Goal: Navigation & Orientation: Find specific page/section

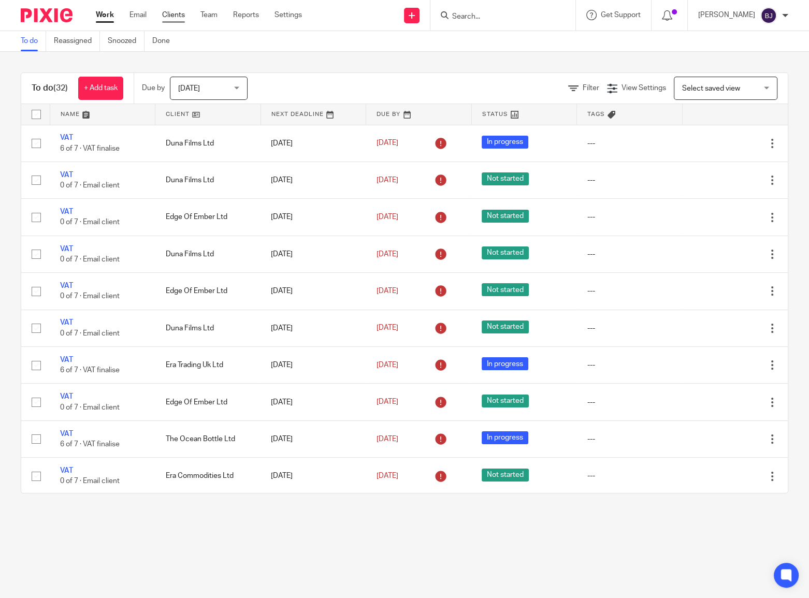
click at [167, 17] on link "Clients" at bounding box center [173, 15] width 23 height 10
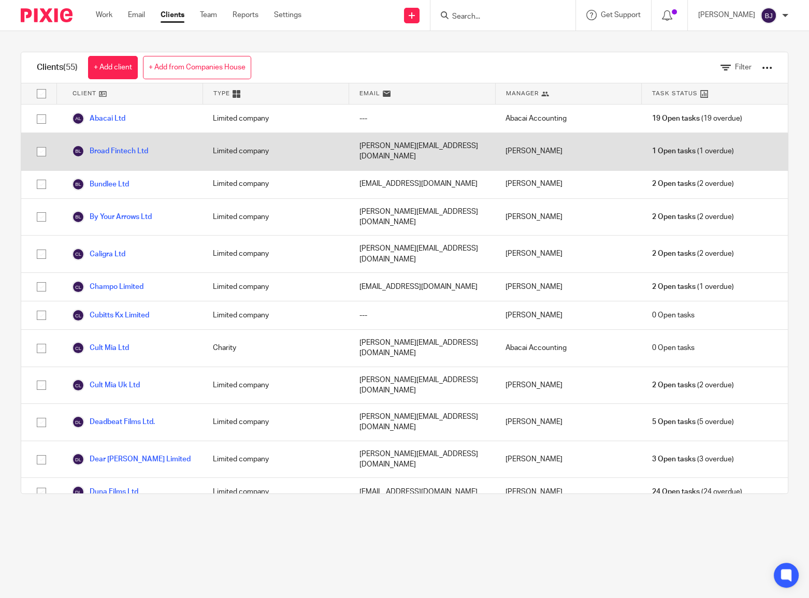
scroll to position [720, 0]
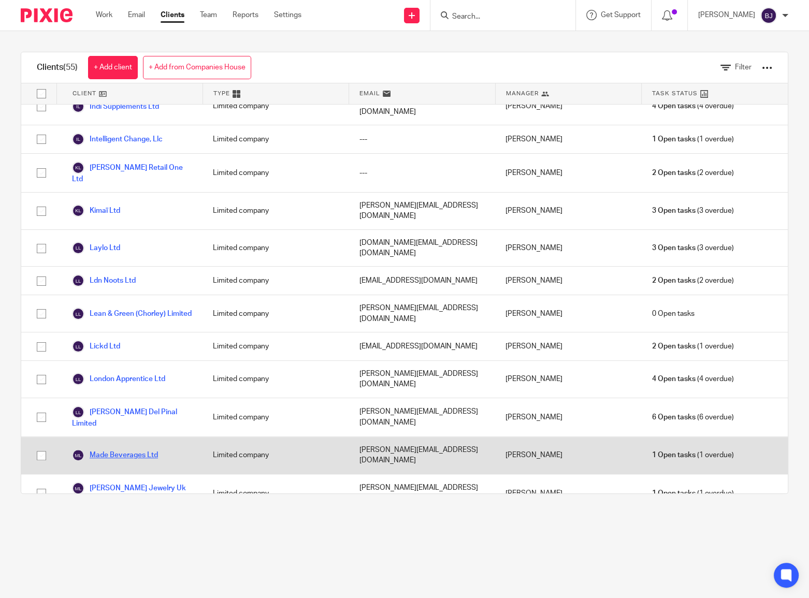
click at [133, 449] on link "Made Beverages Ltd" at bounding box center [115, 455] width 86 height 12
